Goal: Check status

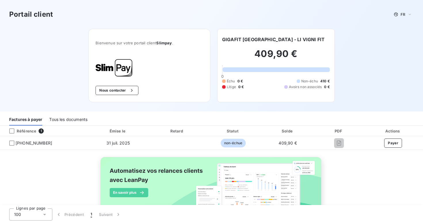
scroll to position [22, 0]
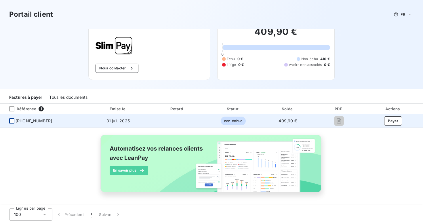
click at [14, 120] on div at bounding box center [11, 120] width 5 height 5
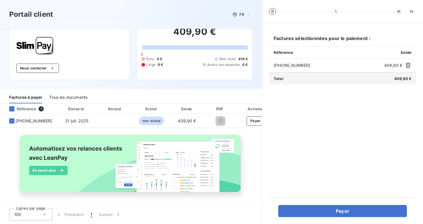
click at [181, 88] on div "Bienvenue sur votre portail client Slimpay . Nous contacter GIGAFIT Saint-Pavac…" at bounding box center [131, 48] width 262 height 83
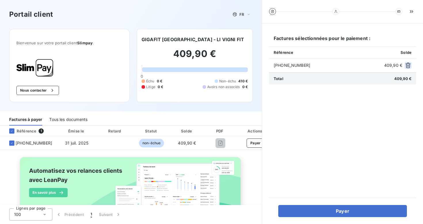
click at [406, 63] on icon "button" at bounding box center [408, 65] width 6 height 6
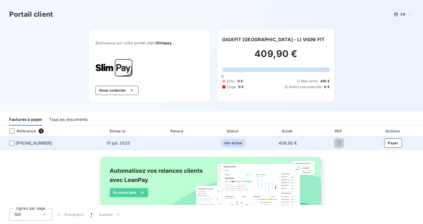
click at [237, 143] on span "non-échue" at bounding box center [232, 143] width 25 height 9
click at [12, 143] on div at bounding box center [11, 142] width 5 height 5
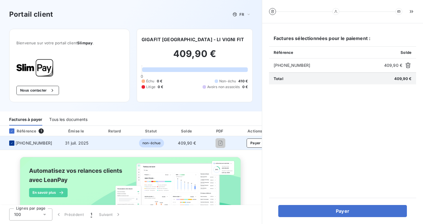
click at [12, 143] on icon at bounding box center [11, 142] width 3 height 3
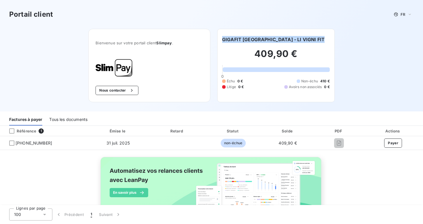
drag, startPoint x: 222, startPoint y: 39, endPoint x: 317, endPoint y: 43, distance: 94.6
click at [317, 43] on div "GIGAFIT Saint-Pavace - LI VIGNI FIT 409,90 € 0 Échu 0 € Non-échu 410 € Litige 0…" at bounding box center [275, 65] width 117 height 73
click at [352, 92] on div "Portail client FR Bienvenue sur votre portail client Slimpay . Nous contacter G…" at bounding box center [211, 55] width 423 height 111
